Goal: Task Accomplishment & Management: Complete application form

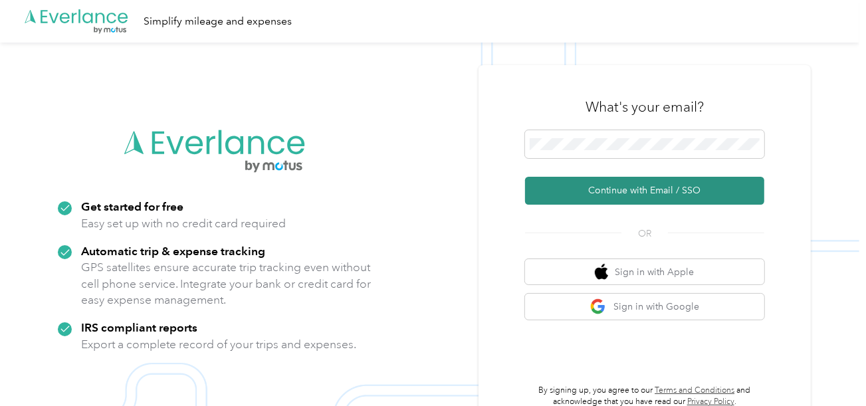
click at [602, 191] on button "Continue with Email / SSO" at bounding box center [644, 191] width 239 height 28
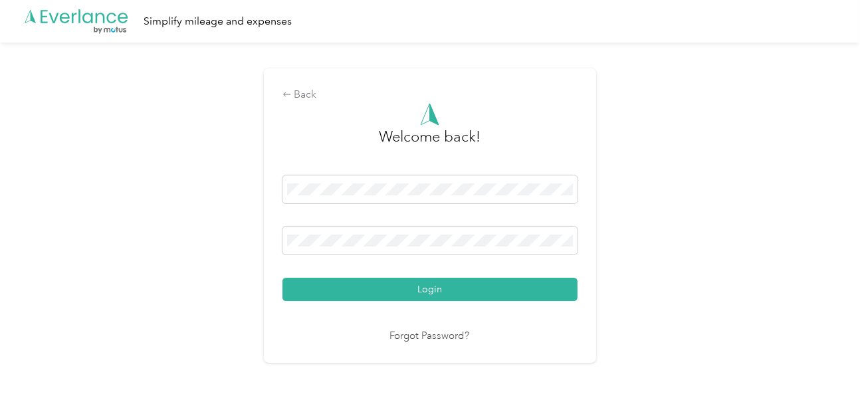
drag, startPoint x: 425, startPoint y: 288, endPoint x: 473, endPoint y: 279, distance: 48.6
click at [430, 288] on button "Login" at bounding box center [429, 289] width 295 height 23
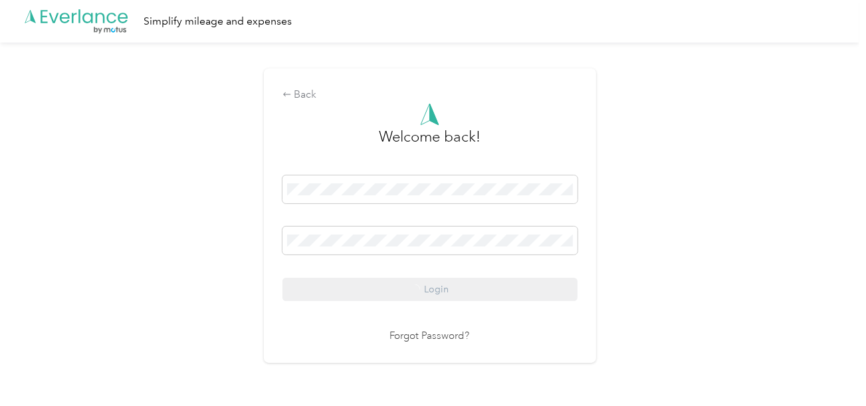
click at [624, 232] on div "Back Welcome back! Login Forgot Password?" at bounding box center [429, 222] width 859 height 358
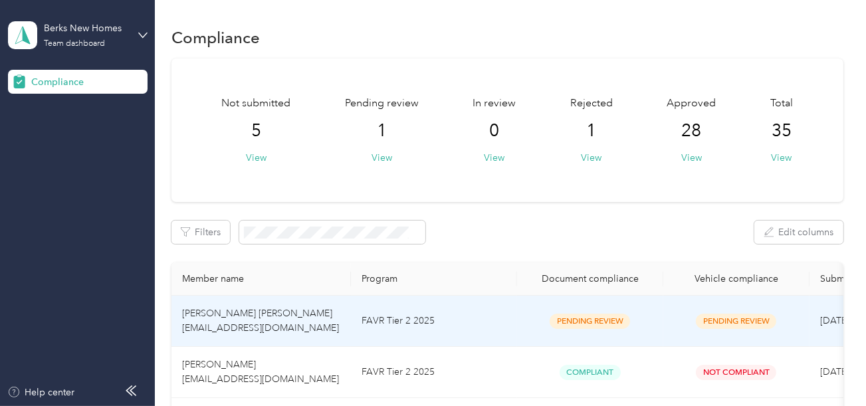
click at [484, 314] on td "FAVR Tier 2 2025" at bounding box center [434, 321] width 166 height 51
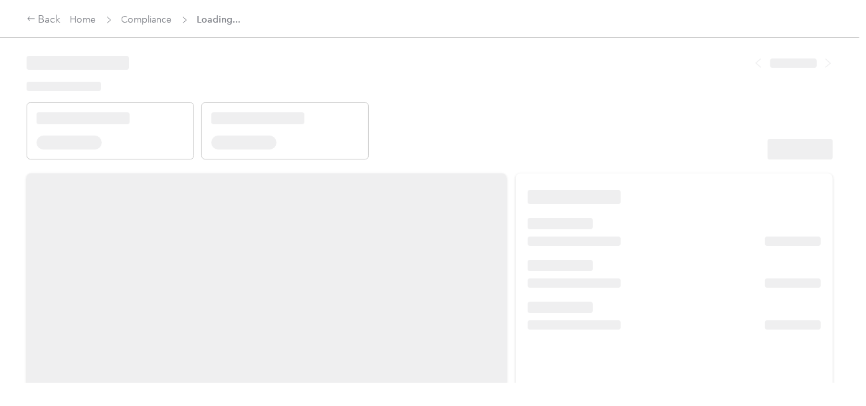
click at [550, 60] on header at bounding box center [430, 103] width 806 height 113
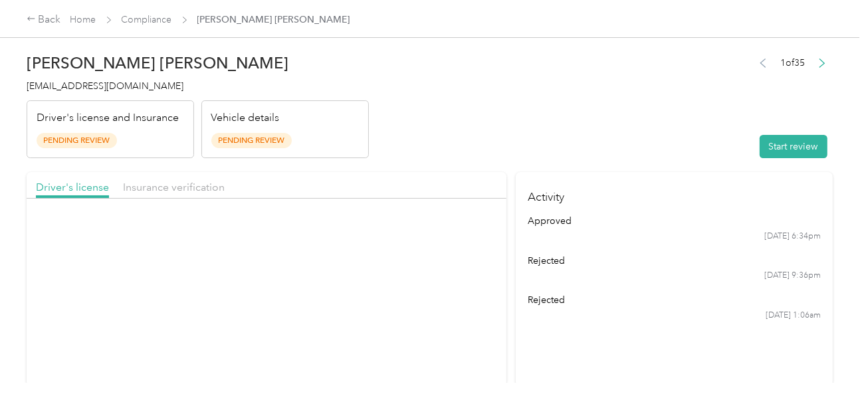
drag, startPoint x: 565, startPoint y: 129, endPoint x: 627, endPoint y: 140, distance: 63.4
click at [566, 130] on header "[PERSON_NAME] [PERSON_NAME] [EMAIL_ADDRESS][DOMAIN_NAME] Driver's license and I…" at bounding box center [430, 103] width 806 height 112
drag, startPoint x: 827, startPoint y: 155, endPoint x: 776, endPoint y: 142, distance: 52.7
click at [827, 155] on div "[PERSON_NAME] [PERSON_NAME] [EMAIL_ADDRESS][DOMAIN_NAME] Driver's license and I…" at bounding box center [429, 191] width 859 height 383
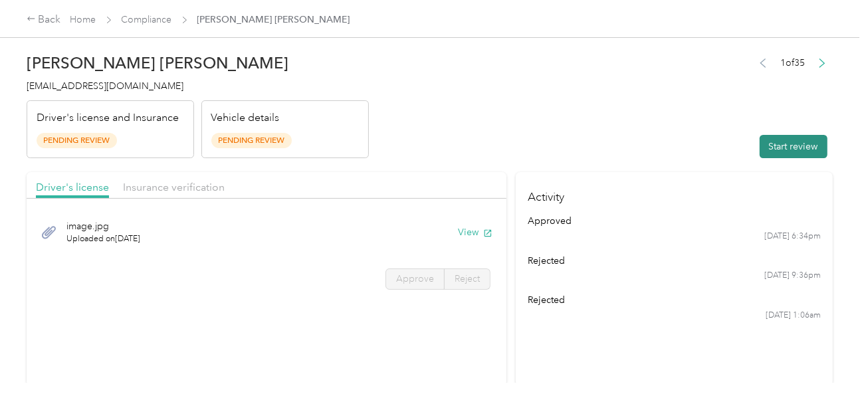
click at [776, 142] on button "Start review" at bounding box center [794, 146] width 68 height 23
click at [566, 106] on header "[PERSON_NAME] [PERSON_NAME] [EMAIL_ADDRESS][DOMAIN_NAME] Driver's license and I…" at bounding box center [430, 103] width 806 height 112
drag, startPoint x: 498, startPoint y: 127, endPoint x: 495, endPoint y: 146, distance: 19.6
click at [498, 128] on header "[PERSON_NAME] [PERSON_NAME] [EMAIL_ADDRESS][DOMAIN_NAME] Driver's license and I…" at bounding box center [430, 103] width 806 height 112
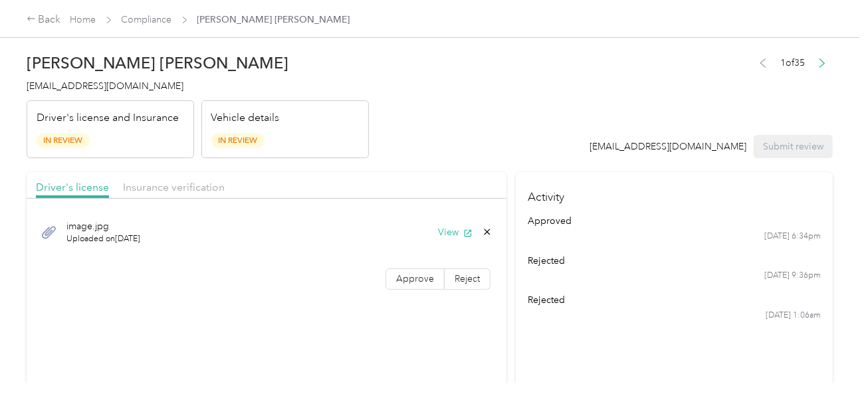
click at [461, 223] on div "image.jpg Uploaded on [DATE] View" at bounding box center [266, 232] width 461 height 45
click at [449, 235] on button "View" at bounding box center [455, 232] width 35 height 14
drag, startPoint x: 488, startPoint y: 115, endPoint x: 516, endPoint y: 149, distance: 43.9
click at [490, 118] on header "[PERSON_NAME] [PERSON_NAME] [EMAIL_ADDRESS][DOMAIN_NAME] Driver's license and I…" at bounding box center [430, 103] width 806 height 112
click at [438, 235] on button "View" at bounding box center [455, 232] width 35 height 14
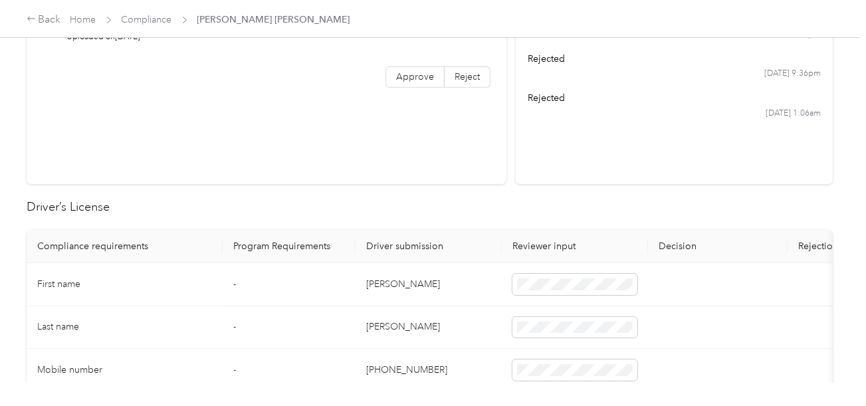
scroll to position [332, 0]
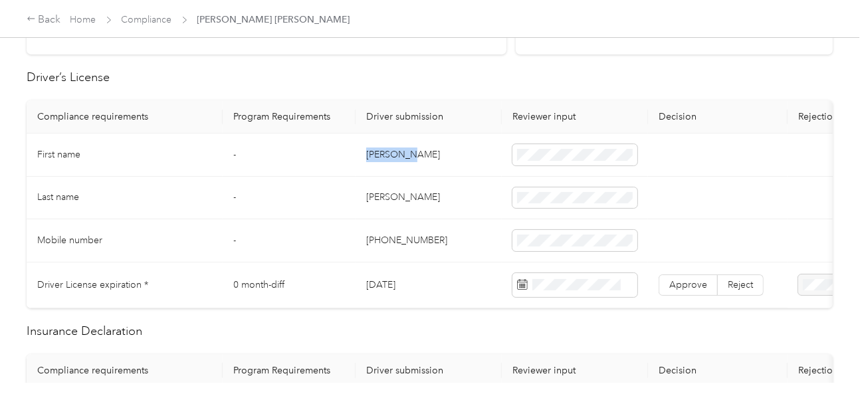
copy td "[PERSON_NAME]"
drag, startPoint x: 360, startPoint y: 156, endPoint x: 499, endPoint y: 154, distance: 138.9
click at [415, 148] on td "[PERSON_NAME]" at bounding box center [429, 155] width 146 height 43
click at [562, 146] on span at bounding box center [574, 154] width 125 height 21
drag, startPoint x: 458, startPoint y: 185, endPoint x: 449, endPoint y: 186, distance: 9.4
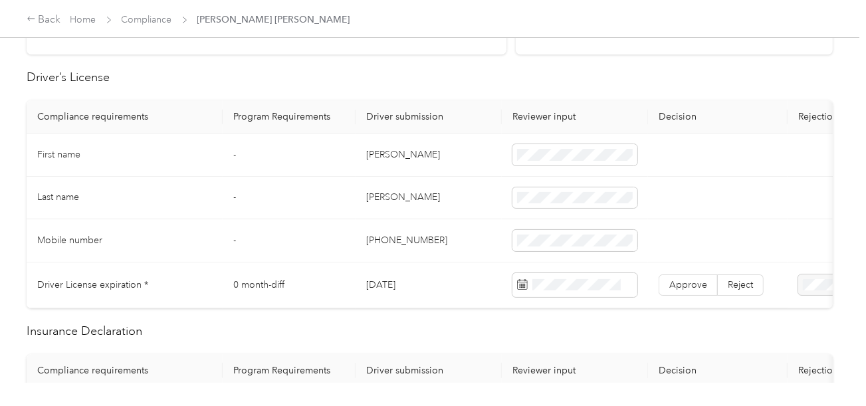
click at [457, 185] on td "[PERSON_NAME]" at bounding box center [429, 198] width 146 height 43
click at [386, 197] on td "[PERSON_NAME]" at bounding box center [429, 198] width 146 height 43
copy td "[PERSON_NAME]"
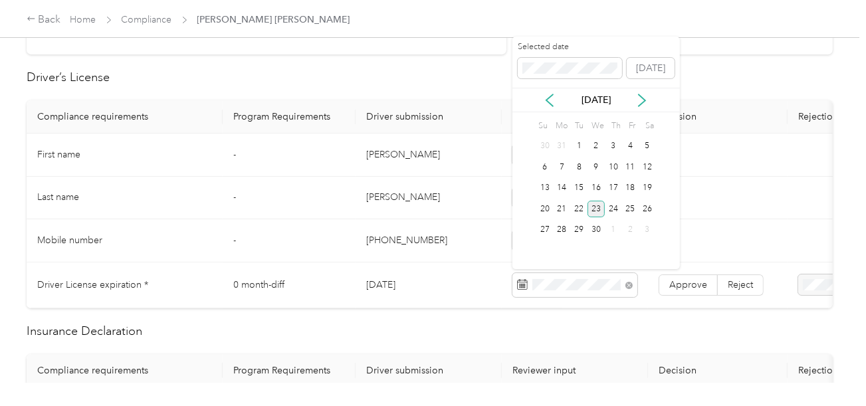
click at [595, 207] on div "23" at bounding box center [595, 209] width 17 height 17
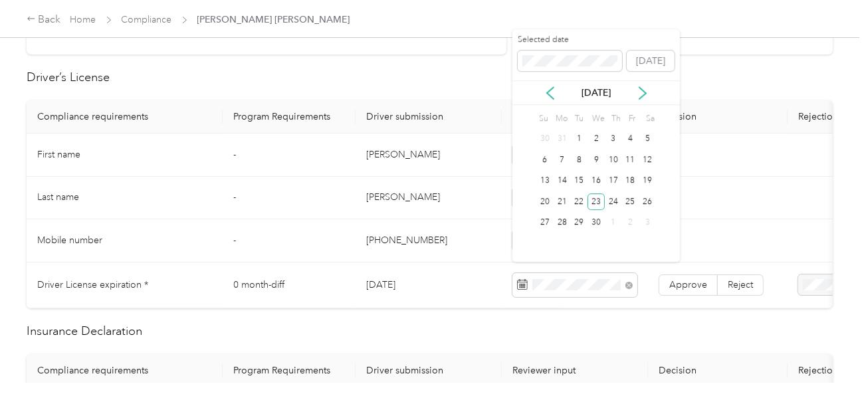
click at [671, 269] on td "Approve Reject" at bounding box center [718, 286] width 140 height 46
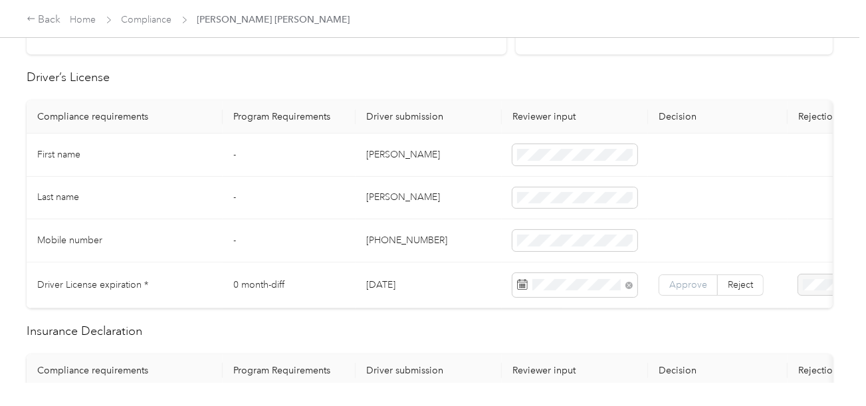
click at [673, 274] on label "Approve" at bounding box center [688, 284] width 59 height 21
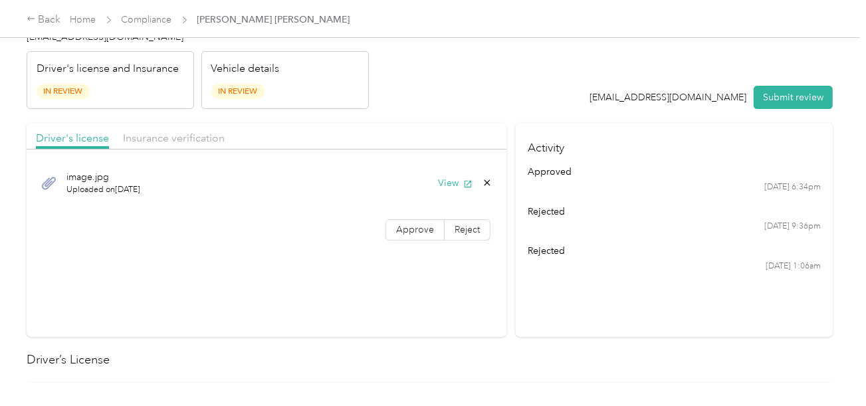
scroll to position [0, 0]
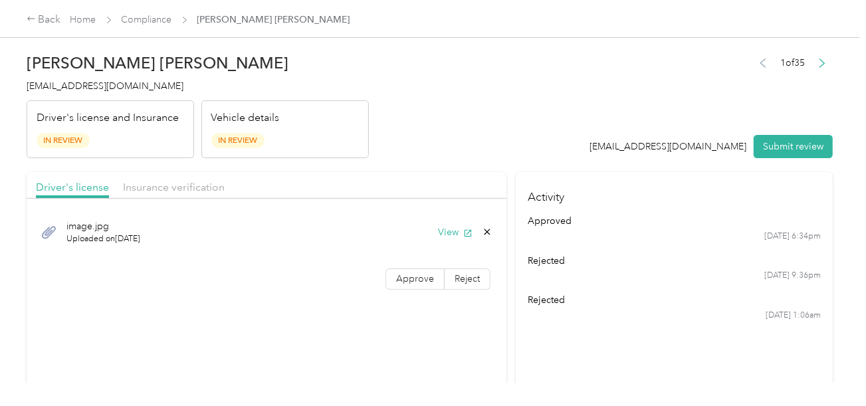
drag, startPoint x: 181, startPoint y: 187, endPoint x: 287, endPoint y: 188, distance: 105.7
click at [197, 188] on span "Insurance verification" at bounding box center [174, 187] width 102 height 13
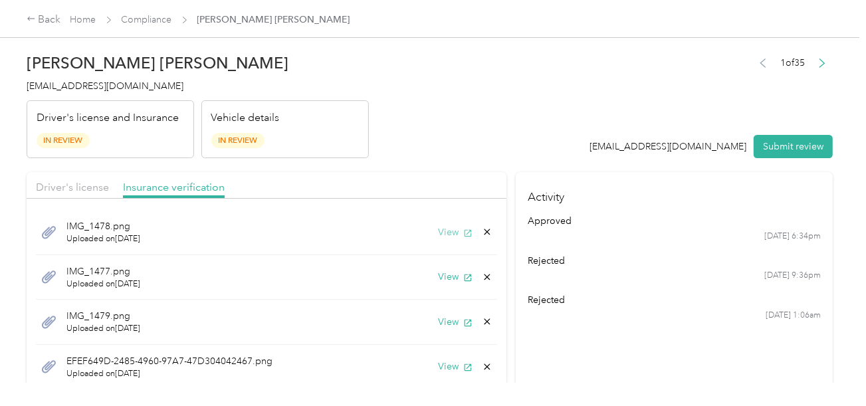
click at [441, 235] on button "View" at bounding box center [455, 232] width 35 height 14
click at [443, 273] on button "View" at bounding box center [455, 277] width 35 height 14
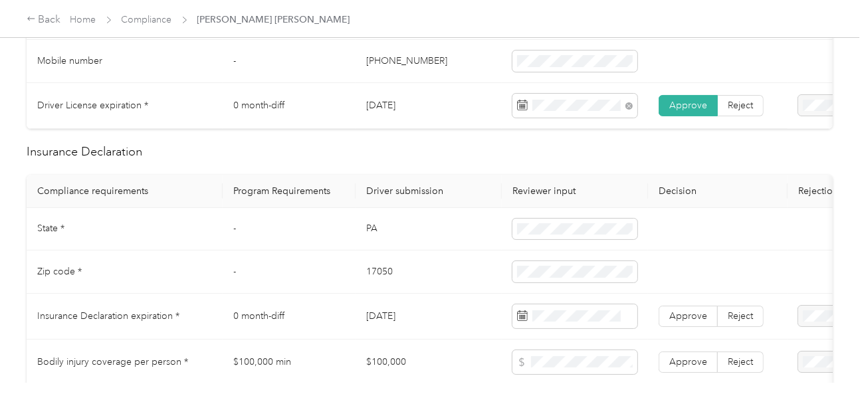
scroll to position [665, 0]
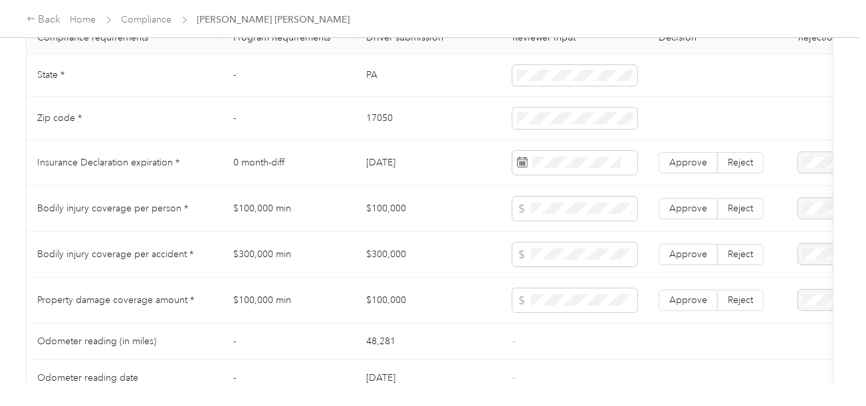
click at [368, 83] on td "PA" at bounding box center [429, 75] width 146 height 43
copy td "PA"
click at [382, 123] on td "17050" at bounding box center [429, 118] width 146 height 43
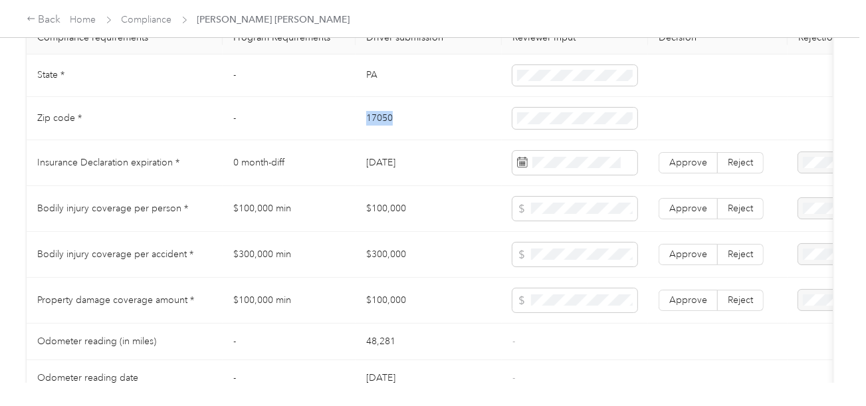
click at [382, 123] on td "17050" at bounding box center [429, 118] width 146 height 43
copy td "17050"
click at [504, 122] on td at bounding box center [575, 118] width 146 height 43
drag, startPoint x: 470, startPoint y: 143, endPoint x: 799, endPoint y: 187, distance: 332.0
click at [470, 140] on td "17050" at bounding box center [429, 118] width 146 height 43
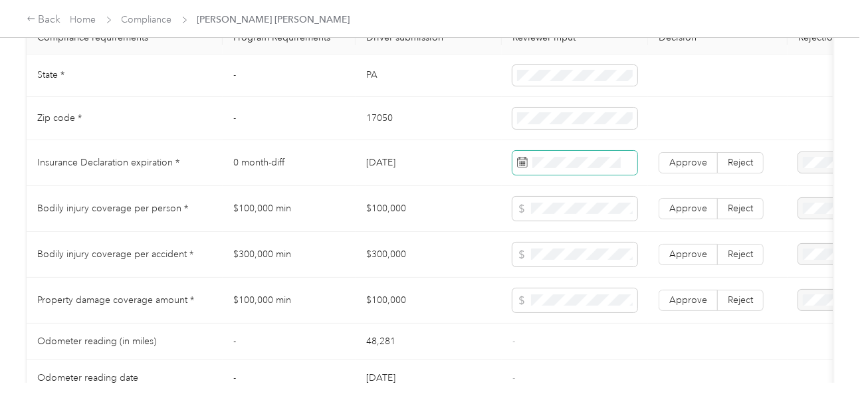
click at [587, 175] on span at bounding box center [574, 163] width 125 height 24
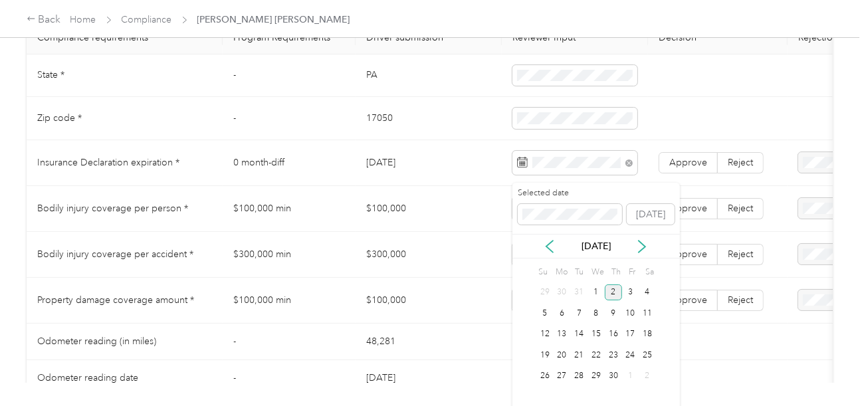
drag, startPoint x: 612, startPoint y: 289, endPoint x: 653, endPoint y: 204, distance: 94.2
click at [612, 289] on div "2" at bounding box center [613, 292] width 17 height 17
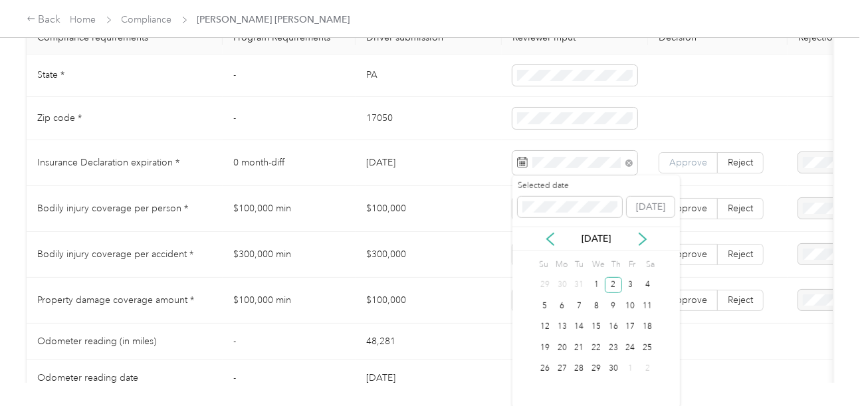
click at [681, 163] on span "Approve" at bounding box center [688, 162] width 38 height 11
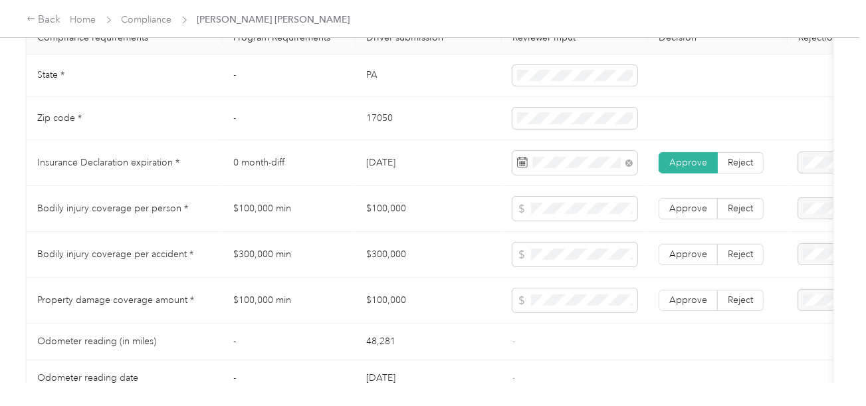
click at [389, 186] on td "[DATE]" at bounding box center [429, 163] width 146 height 46
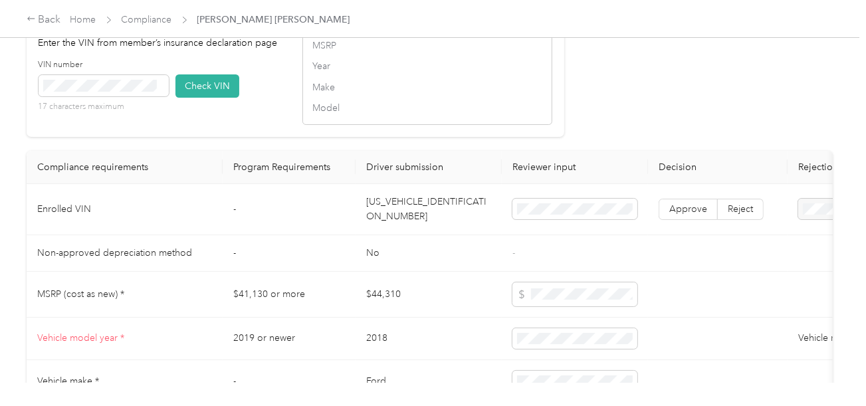
scroll to position [1113, 0]
click at [418, 210] on td "[US_VEHICLE_IDENTIFICATION_NUMBER]" at bounding box center [429, 209] width 146 height 51
copy td "[US_VEHICLE_IDENTIFICATION_NUMBER]"
drag, startPoint x: 229, startPoint y: 98, endPoint x: 259, endPoint y: 106, distance: 31.1
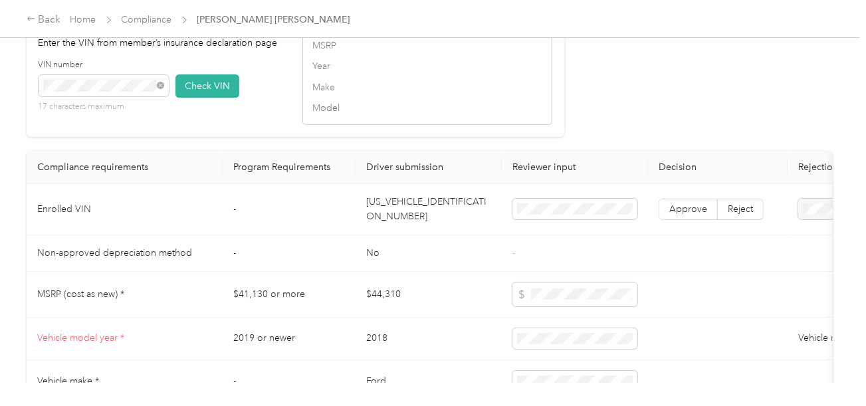
click at [231, 98] on button "Check VIN" at bounding box center [207, 85] width 64 height 23
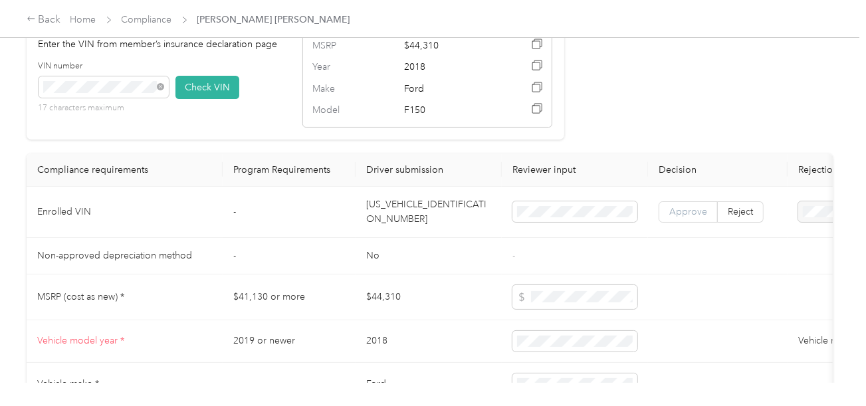
click at [665, 223] on label "Approve" at bounding box center [688, 211] width 59 height 21
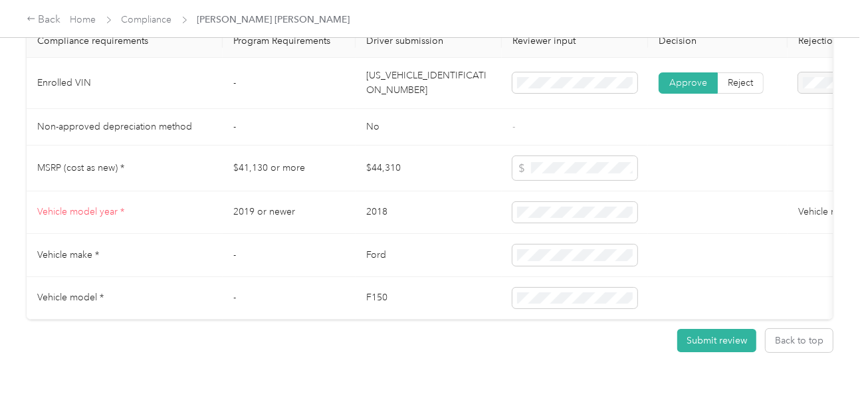
scroll to position [1247, 0]
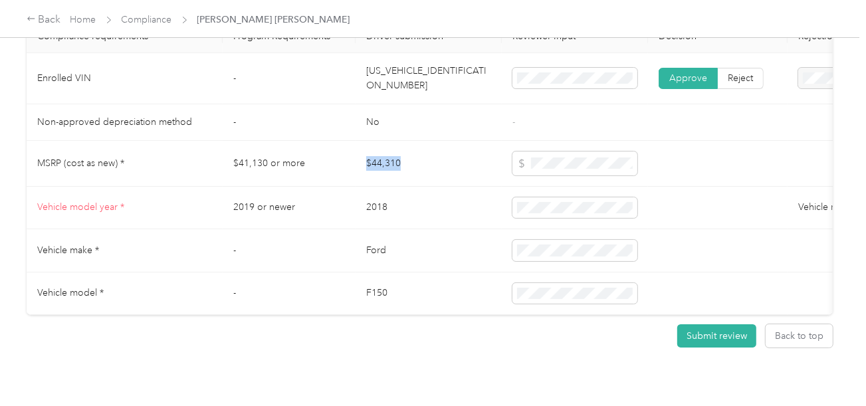
drag, startPoint x: 406, startPoint y: 161, endPoint x: 336, endPoint y: 169, distance: 70.8
click at [336, 169] on tr "MSRP (cost as new) * $41,130 or more $44,310" at bounding box center [495, 164] width 937 height 46
click at [358, 102] on td "[US_VEHICLE_IDENTIFICATION_NUMBER]" at bounding box center [429, 78] width 146 height 51
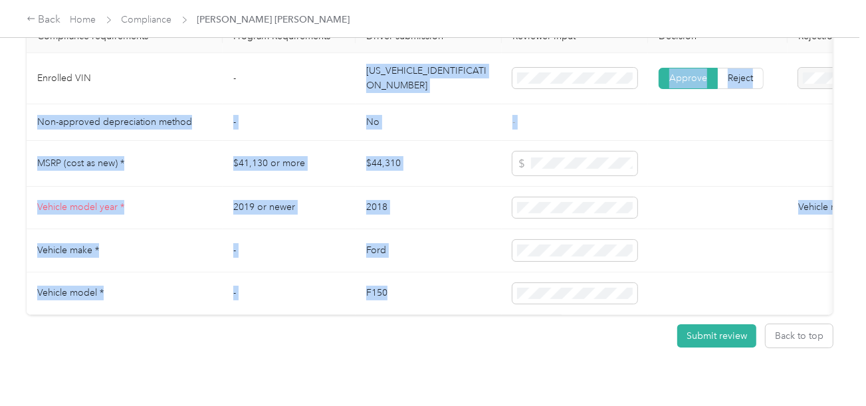
drag, startPoint x: 362, startPoint y: 84, endPoint x: 391, endPoint y: 292, distance: 210.1
click at [391, 292] on tbody "Enrolled VIN - [US_VEHICLE_IDENTIFICATION_NUMBER] Approve Reject Non-approved d…" at bounding box center [495, 184] width 937 height 263
click at [401, 297] on td "F150" at bounding box center [429, 293] width 146 height 43
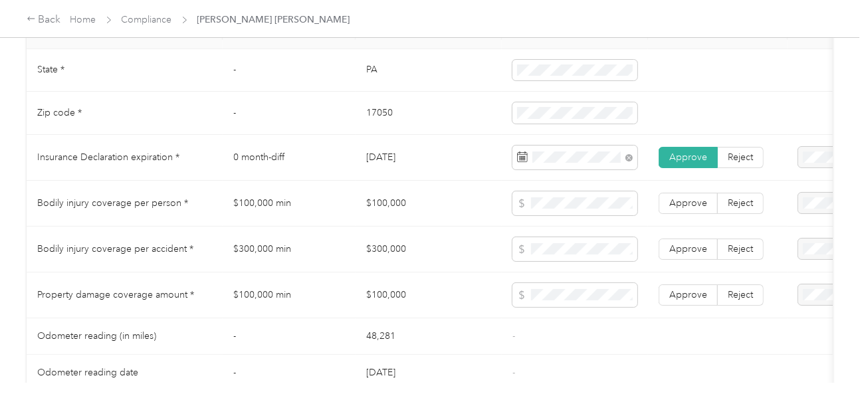
scroll to position [648, 0]
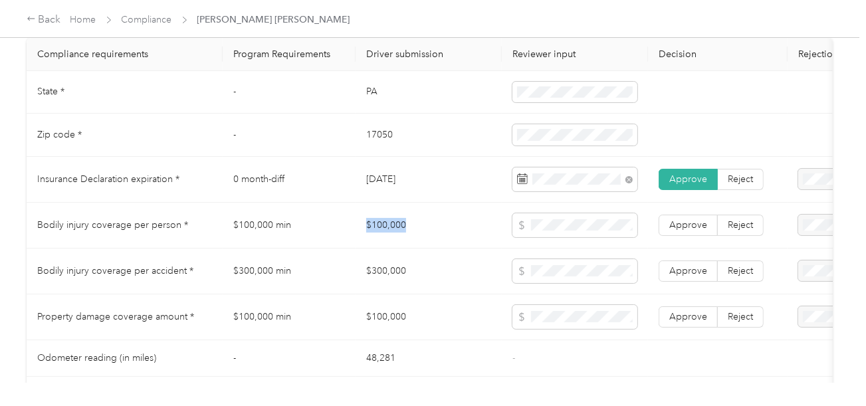
drag, startPoint x: 364, startPoint y: 231, endPoint x: 467, endPoint y: 231, distance: 103.0
click at [437, 231] on td "$100,000" at bounding box center [429, 226] width 146 height 46
copy td "$300,000"
drag, startPoint x: 358, startPoint y: 279, endPoint x: 443, endPoint y: 279, distance: 85.1
click at [433, 279] on td "$300,000" at bounding box center [429, 272] width 146 height 46
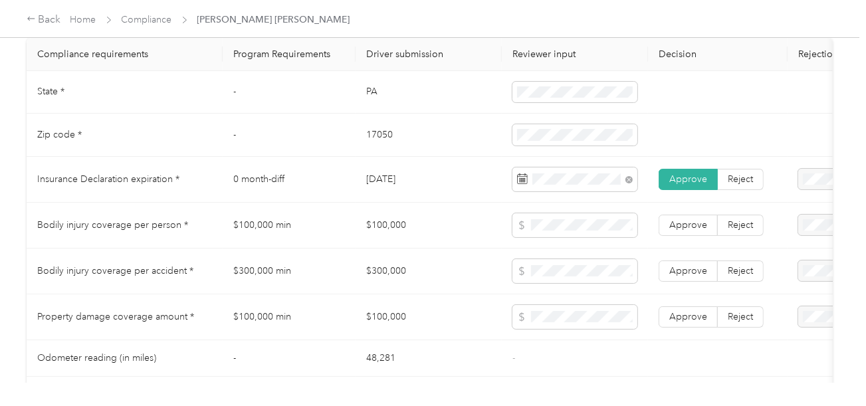
click at [375, 324] on td "$100,000" at bounding box center [429, 317] width 146 height 46
click at [368, 322] on td "$100,000" at bounding box center [429, 317] width 146 height 46
copy td "$"
copy td "$100,000"
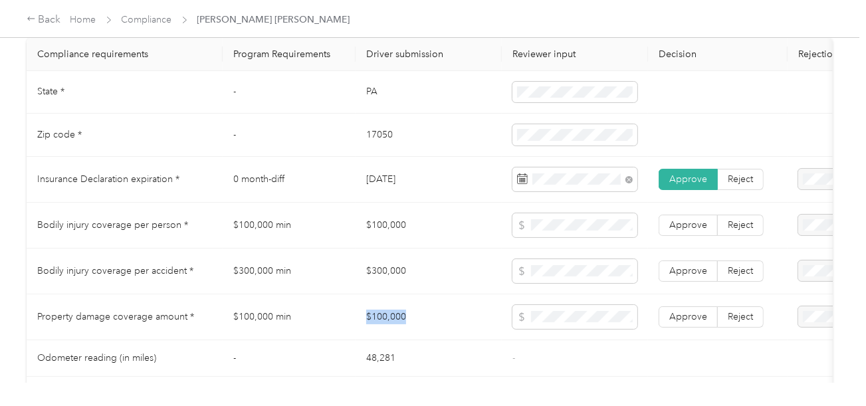
click at [370, 322] on td "$100,000" at bounding box center [429, 317] width 146 height 46
drag, startPoint x: 657, startPoint y: 330, endPoint x: 620, endPoint y: 329, distance: 36.6
click at [653, 330] on td "Approve Reject" at bounding box center [718, 317] width 140 height 46
drag, startPoint x: 586, startPoint y: 336, endPoint x: 593, endPoint y: 337, distance: 6.7
click at [593, 337] on td at bounding box center [575, 317] width 146 height 46
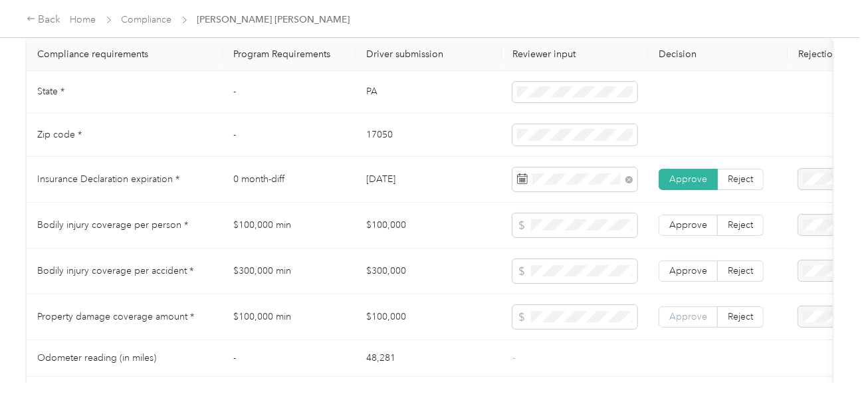
click at [687, 320] on span "Approve" at bounding box center [688, 316] width 38 height 11
click at [690, 276] on span "Approve" at bounding box center [688, 270] width 38 height 11
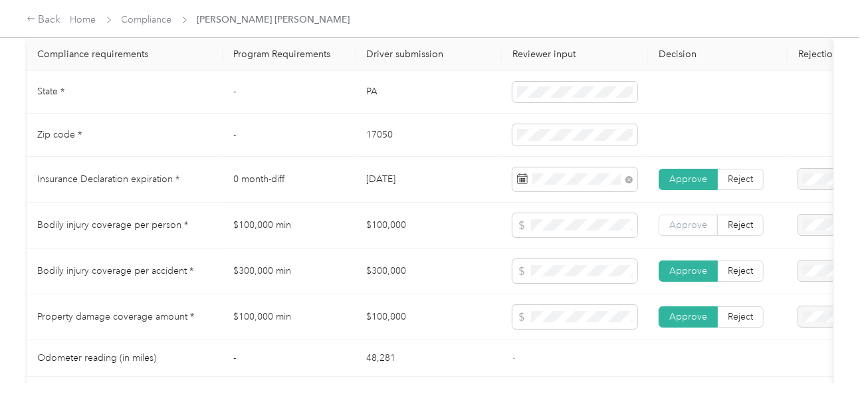
drag, startPoint x: 690, startPoint y: 243, endPoint x: 688, endPoint y: 232, distance: 11.5
click at [689, 243] on td "Approve Reject" at bounding box center [718, 226] width 140 height 46
click at [687, 228] on span "Approve" at bounding box center [688, 224] width 38 height 11
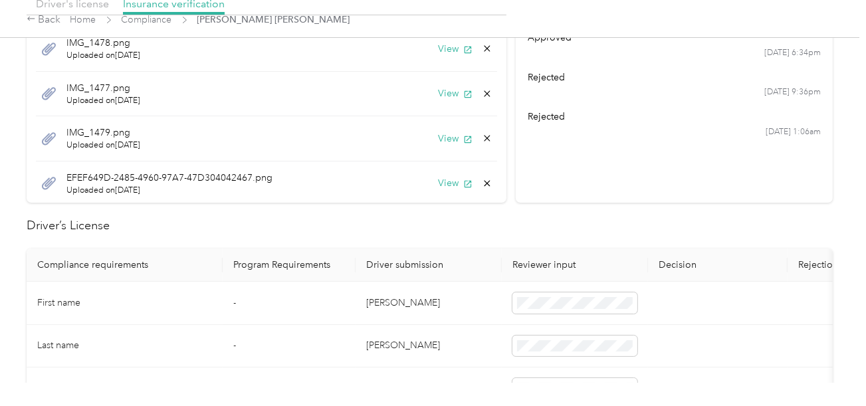
scroll to position [0, 0]
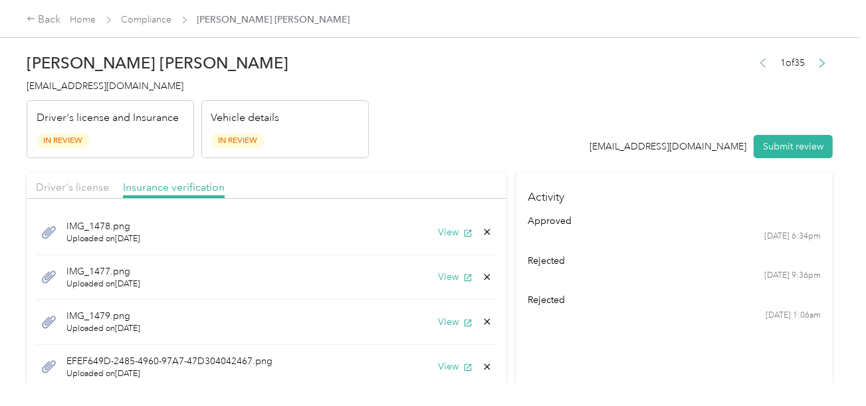
drag, startPoint x: 409, startPoint y: 139, endPoint x: 450, endPoint y: 244, distance: 112.8
click at [413, 146] on header "[PERSON_NAME] [PERSON_NAME] [EMAIL_ADDRESS][DOMAIN_NAME] Driver's license and I…" at bounding box center [430, 103] width 806 height 112
click at [439, 235] on button "View" at bounding box center [455, 232] width 35 height 14
drag, startPoint x: 480, startPoint y: 226, endPoint x: 465, endPoint y: 237, distance: 18.1
click at [482, 228] on icon at bounding box center [487, 232] width 11 height 11
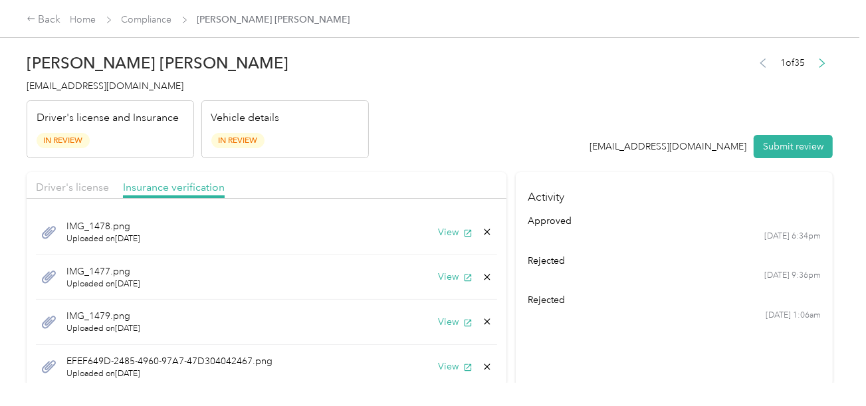
click at [445, 239] on button "Yes" at bounding box center [442, 241] width 26 height 21
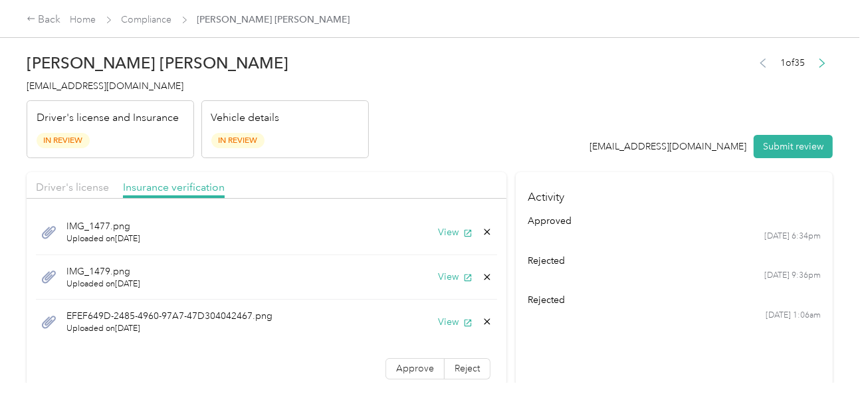
drag, startPoint x: 484, startPoint y: 170, endPoint x: 482, endPoint y: 177, distance: 6.9
click at [442, 229] on button "View" at bounding box center [455, 232] width 35 height 14
click at [499, 78] on header "[PERSON_NAME] [PERSON_NAME] [EMAIL_ADDRESS][DOMAIN_NAME] Driver's license and I…" at bounding box center [430, 103] width 806 height 112
click at [524, 75] on header "[PERSON_NAME] [PERSON_NAME] [EMAIL_ADDRESS][DOMAIN_NAME] Driver's license and I…" at bounding box center [430, 103] width 806 height 112
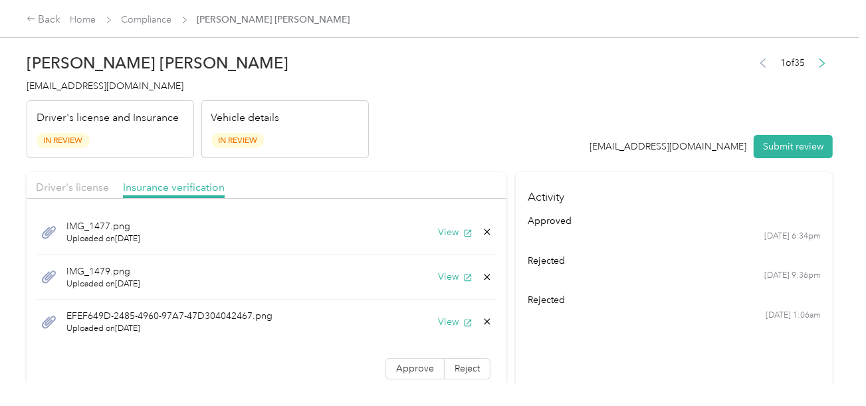
click at [434, 112] on header "[PERSON_NAME] [PERSON_NAME] [EMAIL_ADDRESS][DOMAIN_NAME] Driver's license and I…" at bounding box center [430, 103] width 806 height 112
click at [148, 23] on link "Compliance" at bounding box center [147, 19] width 51 height 11
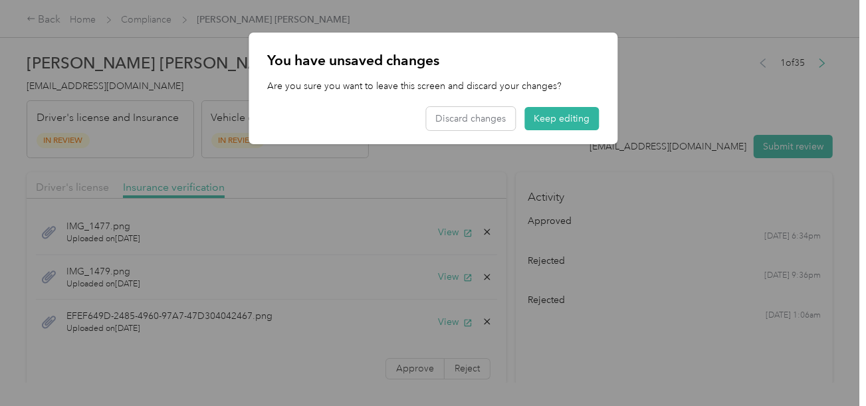
drag, startPoint x: 658, startPoint y: 95, endPoint x: 635, endPoint y: 104, distance: 25.1
click at [655, 96] on div "You have unsaved changes Are you sure you want to leave this screen and discard…" at bounding box center [617, 91] width 369 height 116
click at [638, 113] on div "You have unsaved changes Are you sure you want to leave this screen and discard…" at bounding box center [617, 91] width 369 height 116
drag, startPoint x: 572, startPoint y: 114, endPoint x: 575, endPoint y: 122, distance: 8.4
click at [572, 114] on button "Keep editing" at bounding box center [561, 118] width 74 height 23
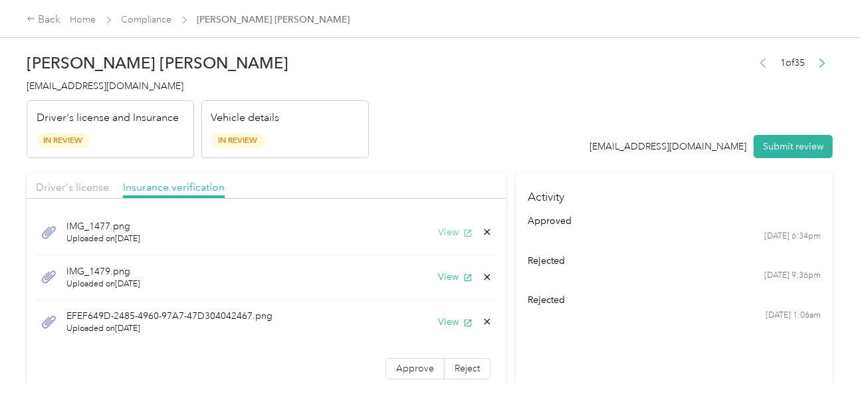
click at [441, 236] on button "View" at bounding box center [455, 232] width 35 height 14
click at [428, 289] on div "IMG_1479.png Uploaded on [DATE] View" at bounding box center [266, 277] width 461 height 45
click at [438, 278] on button "View" at bounding box center [455, 277] width 35 height 14
click at [482, 272] on icon at bounding box center [487, 277] width 11 height 11
click at [447, 284] on button "Yes" at bounding box center [442, 285] width 26 height 21
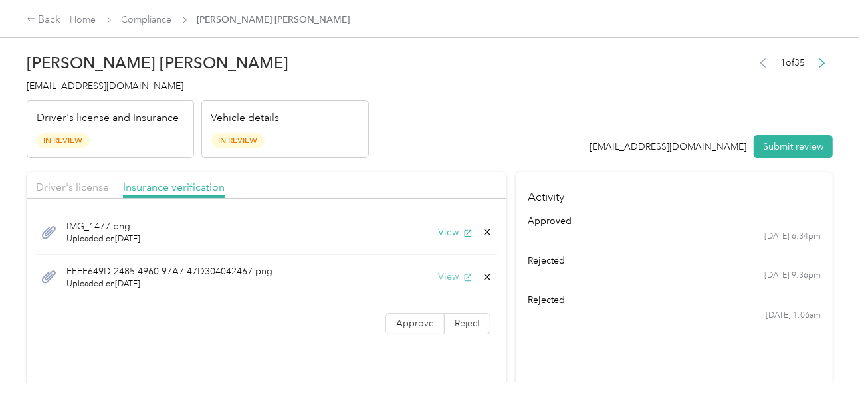
click at [441, 273] on button "View" at bounding box center [455, 277] width 35 height 14
drag, startPoint x: 626, startPoint y: 160, endPoint x: 730, endPoint y: 171, distance: 104.9
drag, startPoint x: 419, startPoint y: 310, endPoint x: 419, endPoint y: 318, distance: 7.3
click at [421, 310] on div "IMG_1477.png Uploaded on [DATE] View EFEF649D-2485-4960-97A7-47D304042467.png U…" at bounding box center [267, 274] width 480 height 138
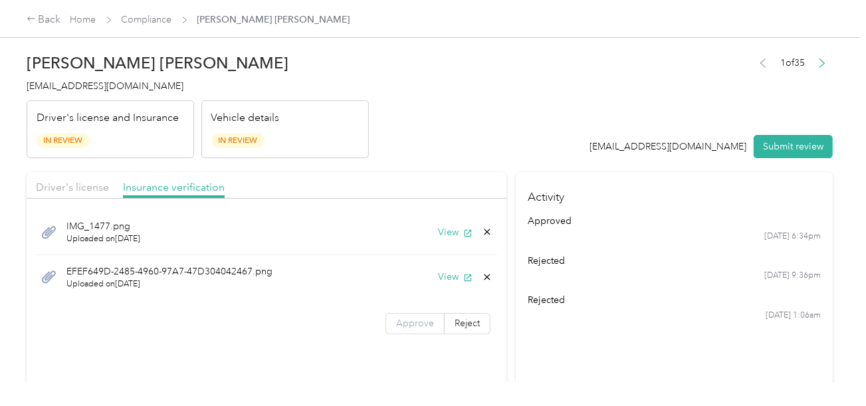
click at [413, 328] on label "Approve" at bounding box center [414, 323] width 59 height 21
drag, startPoint x: 566, startPoint y: 142, endPoint x: 752, endPoint y: 151, distance: 187.0
click at [571, 143] on header "[PERSON_NAME] [PERSON_NAME] [EMAIL_ADDRESS][DOMAIN_NAME] Driver's license and I…" at bounding box center [430, 103] width 806 height 112
drag, startPoint x: 754, startPoint y: 150, endPoint x: 761, endPoint y: 149, distance: 7.4
click at [755, 150] on button "Submit review" at bounding box center [793, 146] width 79 height 23
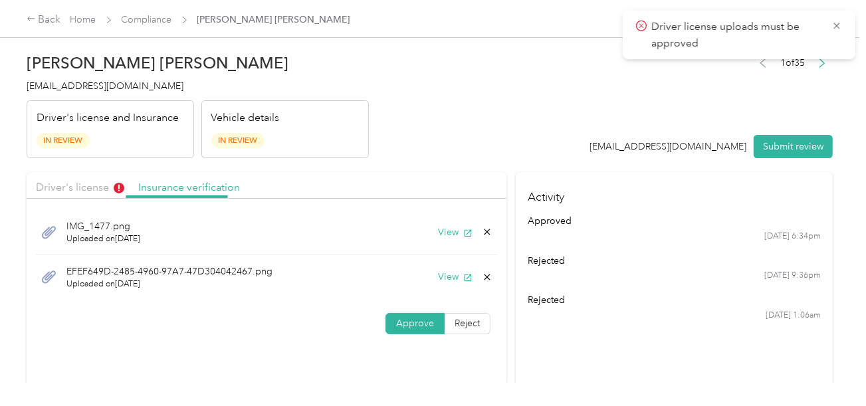
click at [404, 137] on header "[PERSON_NAME] [PERSON_NAME] [EMAIL_ADDRESS][DOMAIN_NAME] Driver's license and I…" at bounding box center [430, 103] width 806 height 112
click at [111, 176] on div "Driver's license Insurance verification" at bounding box center [267, 185] width 480 height 27
drag, startPoint x: 89, startPoint y: 186, endPoint x: 334, endPoint y: 150, distance: 247.9
click at [93, 186] on span "Driver's license" at bounding box center [80, 187] width 88 height 13
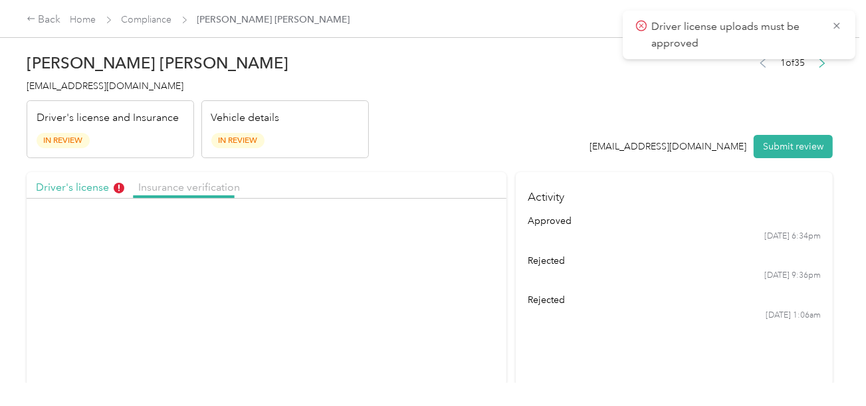
click at [431, 148] on header "[PERSON_NAME] [PERSON_NAME] [EMAIL_ADDRESS][DOMAIN_NAME] Driver's license and I…" at bounding box center [430, 103] width 806 height 112
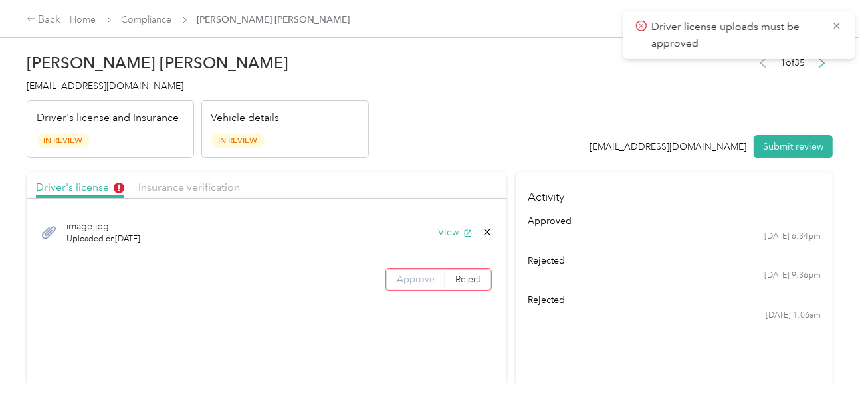
drag, startPoint x: 417, startPoint y: 272, endPoint x: 535, endPoint y: 122, distance: 190.8
click at [418, 272] on label "Approve" at bounding box center [415, 279] width 59 height 21
drag, startPoint x: 537, startPoint y: 120, endPoint x: 582, endPoint y: 138, distance: 47.8
click at [540, 122] on header "[PERSON_NAME] [PERSON_NAME] [EMAIL_ADDRESS][DOMAIN_NAME] Driver's license and I…" at bounding box center [430, 103] width 806 height 112
drag, startPoint x: 764, startPoint y: 134, endPoint x: 774, endPoint y: 144, distance: 13.2
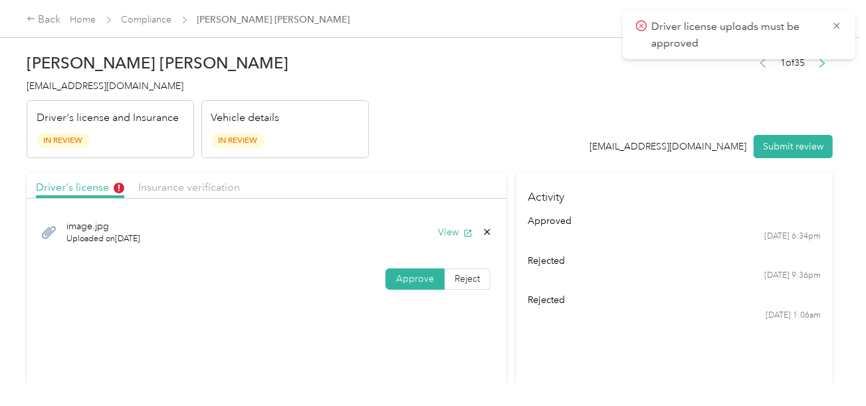
click at [768, 140] on button "Submit review" at bounding box center [793, 146] width 79 height 23
click at [774, 144] on div "[EMAIL_ADDRESS][DOMAIN_NAME] Submit review" at bounding box center [704, 146] width 257 height 23
drag, startPoint x: 67, startPoint y: 79, endPoint x: 67, endPoint y: 86, distance: 7.3
click at [66, 80] on h4 "[EMAIL_ADDRESS][DOMAIN_NAME]" at bounding box center [198, 86] width 342 height 14
click at [67, 86] on span "[EMAIL_ADDRESS][DOMAIN_NAME]" at bounding box center [105, 85] width 157 height 11
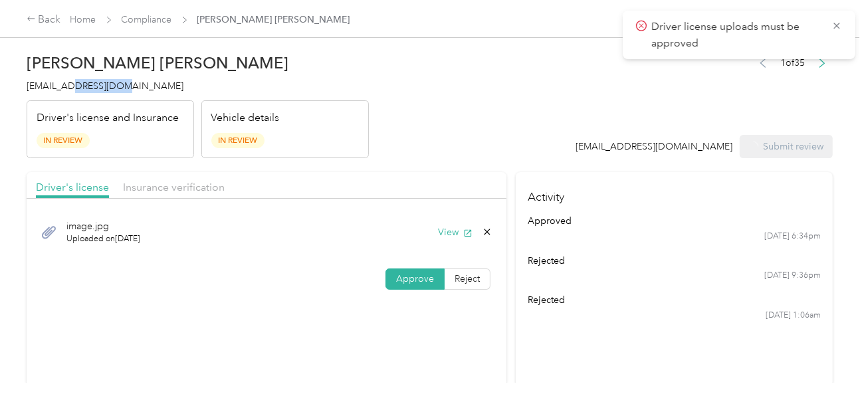
click at [67, 86] on span "[EMAIL_ADDRESS][DOMAIN_NAME]" at bounding box center [105, 85] width 157 height 11
copy span "[EMAIL_ADDRESS][DOMAIN_NAME]"
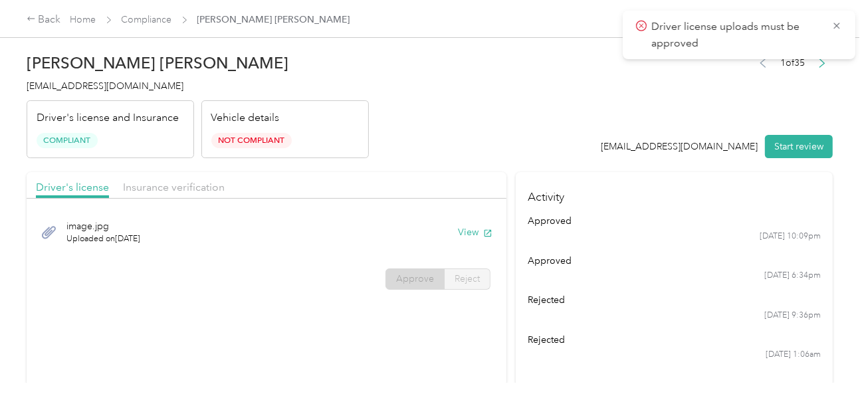
click at [154, 12] on div "Back Home Compliance [PERSON_NAME] [PERSON_NAME]" at bounding box center [189, 20] width 324 height 16
click at [154, 14] on link "Compliance" at bounding box center [147, 19] width 51 height 11
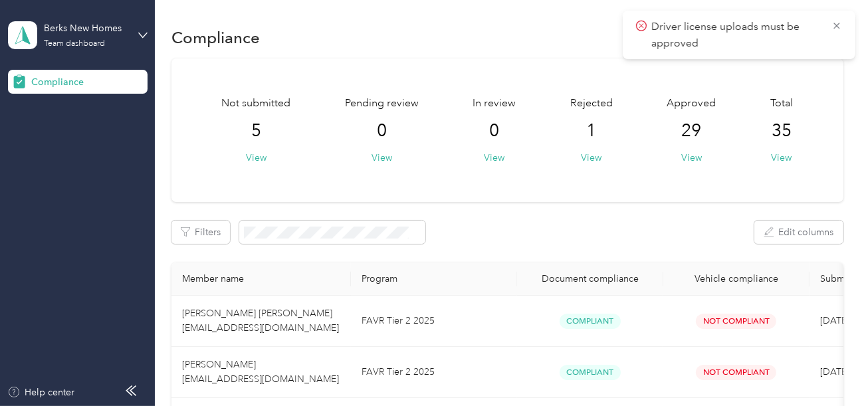
drag, startPoint x: 142, startPoint y: 50, endPoint x: 120, endPoint y: 50, distance: 21.9
click at [140, 50] on aside "Berks New Homes Team dashboard Compliance Help center" at bounding box center [77, 203] width 155 height 406
click at [112, 50] on div "Berks New Homes Team dashboard" at bounding box center [78, 35] width 140 height 47
click at [62, 138] on div "Log out" at bounding box center [44, 138] width 51 height 14
